Goal: Check status: Check status

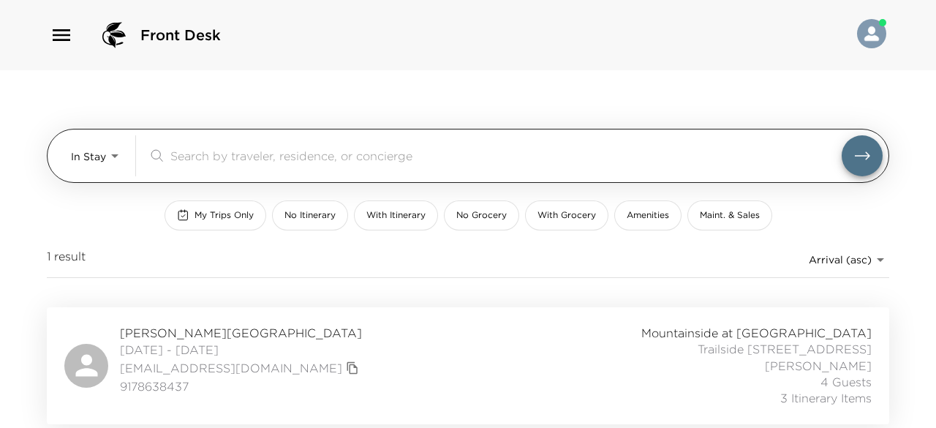
click at [113, 160] on body "Front Desk In Stay In-Stay ​ My Trips Only No Itinerary With Itinerary No Groce…" at bounding box center [468, 214] width 936 height 428
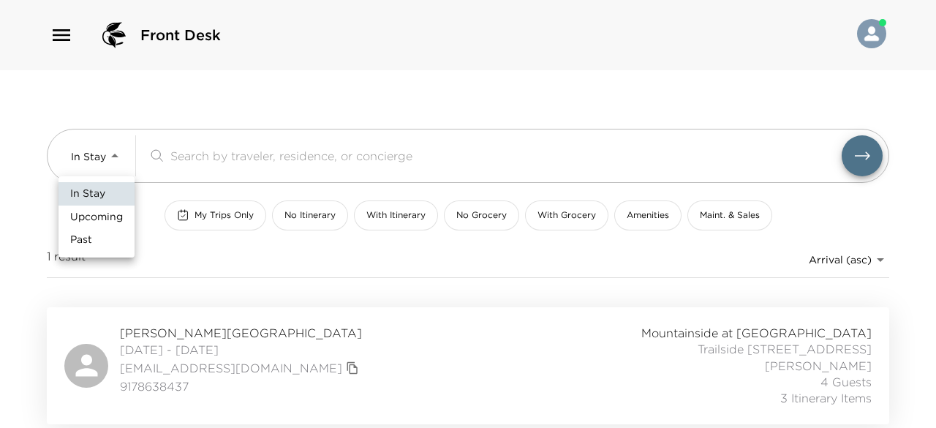
click at [97, 211] on span "Upcoming" at bounding box center [96, 217] width 53 height 15
type input "Upcoming"
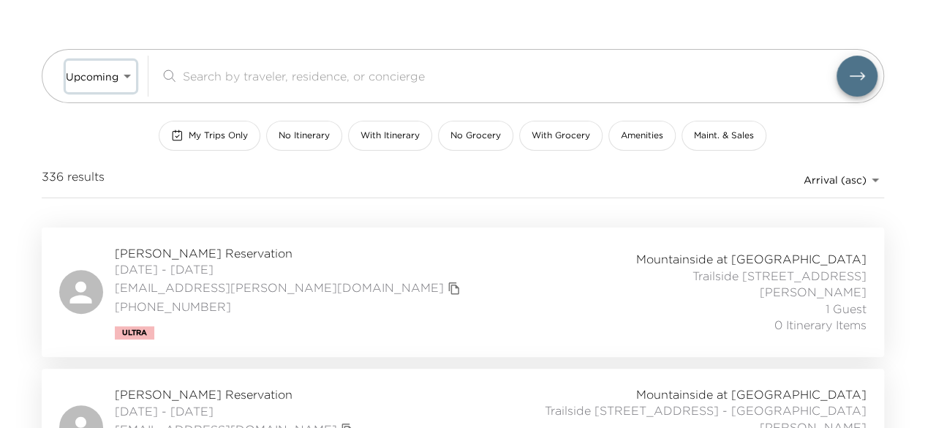
scroll to position [154, 0]
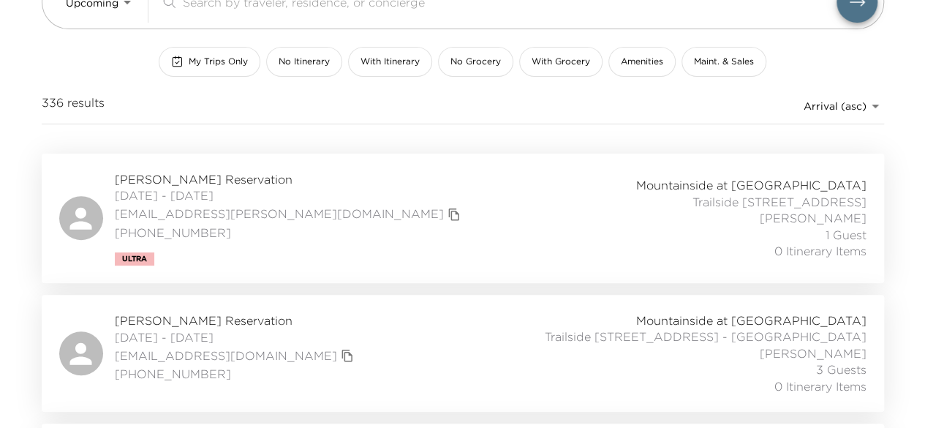
click at [227, 181] on span "Caitlin Vorlicek Reservation" at bounding box center [289, 179] width 349 height 16
click at [199, 176] on span "Caitlin Vorlicek Reservation" at bounding box center [289, 179] width 349 height 16
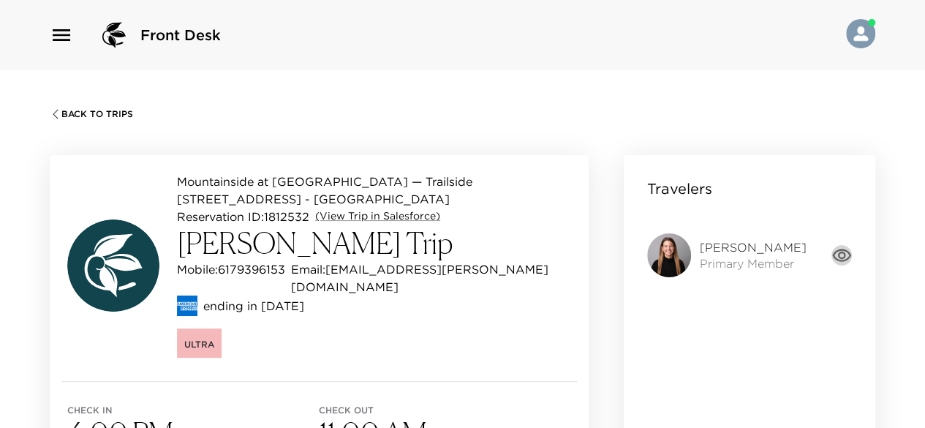
click at [837, 257] on icon "button" at bounding box center [841, 255] width 20 height 20
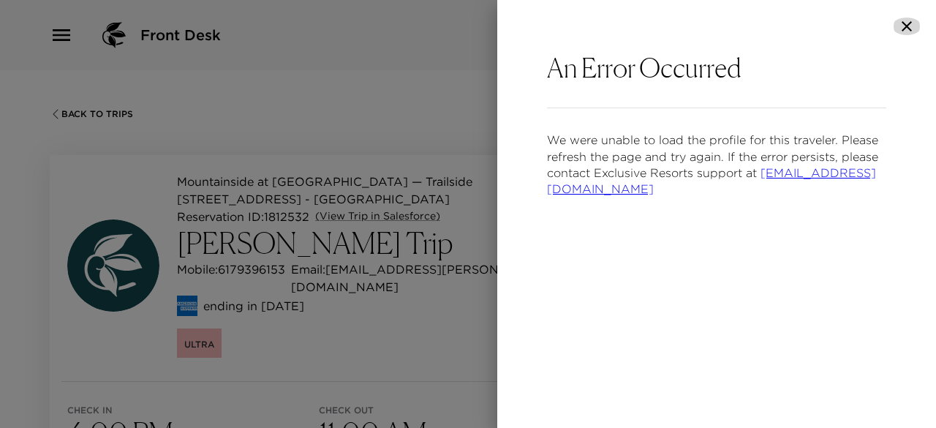
click at [910, 33] on icon "button" at bounding box center [907, 27] width 18 height 18
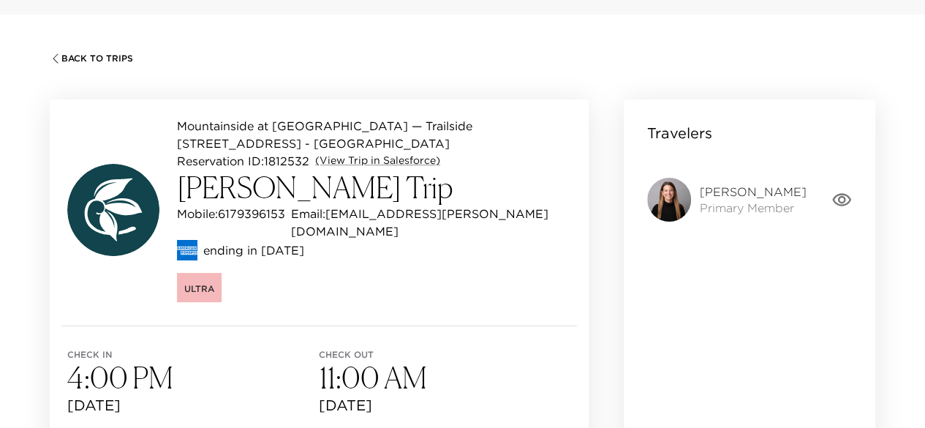
scroll to position [43, 0]
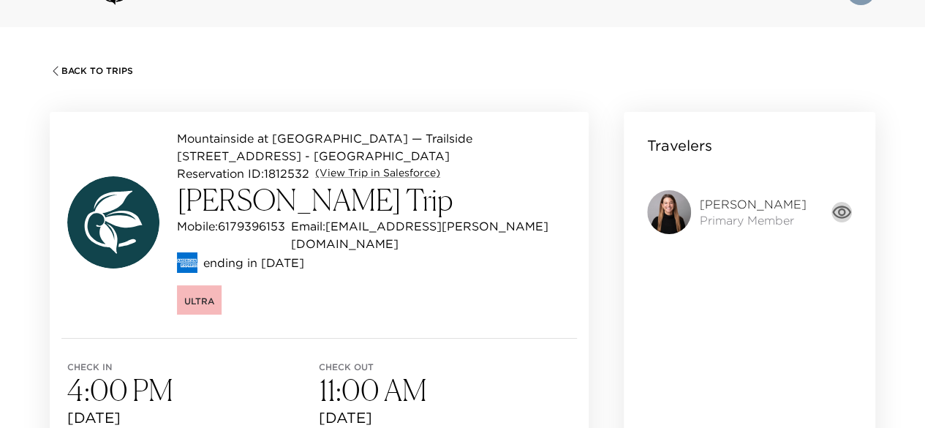
click at [844, 215] on icon "button" at bounding box center [841, 212] width 20 height 20
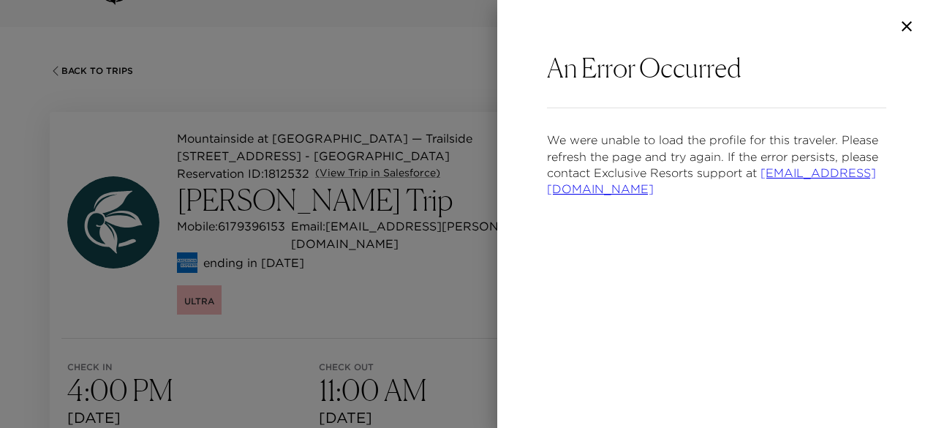
click at [903, 23] on icon "button" at bounding box center [906, 26] width 10 height 10
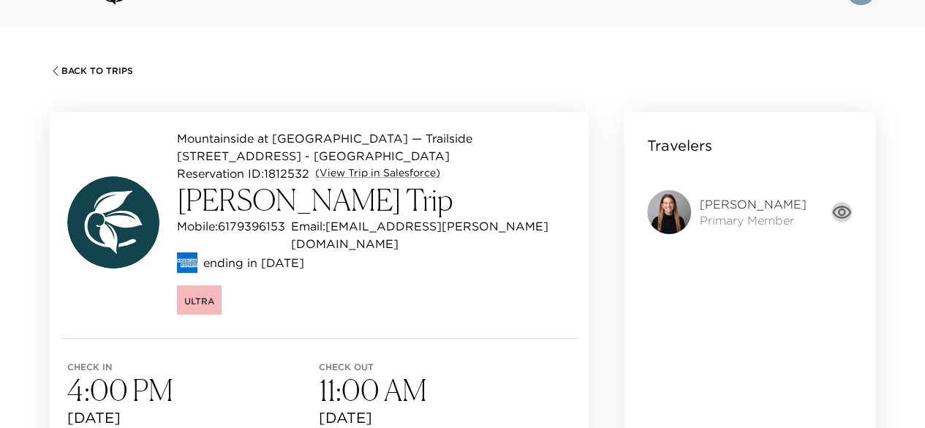
click at [844, 209] on icon "button" at bounding box center [841, 211] width 19 height 13
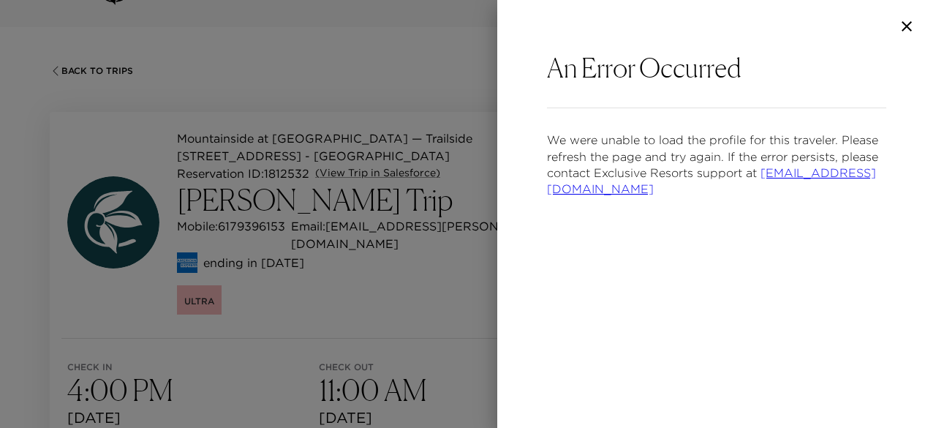
click at [906, 23] on icon "button" at bounding box center [907, 27] width 18 height 18
